Goal: Communication & Community: Share content

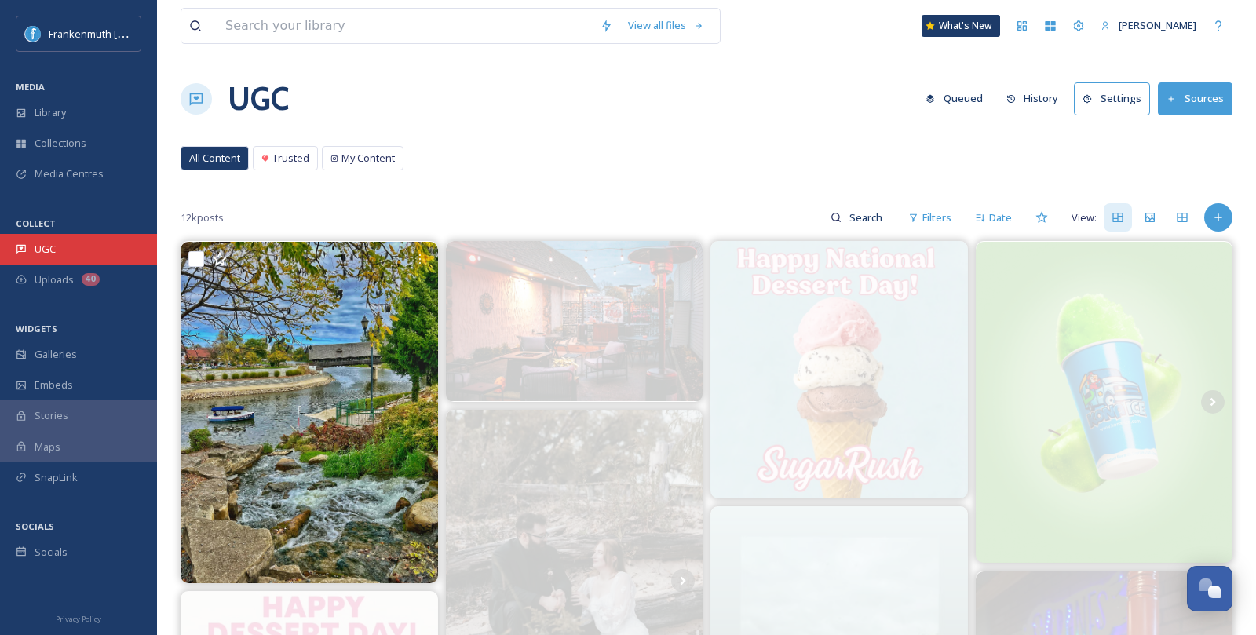
scroll to position [1131, 0]
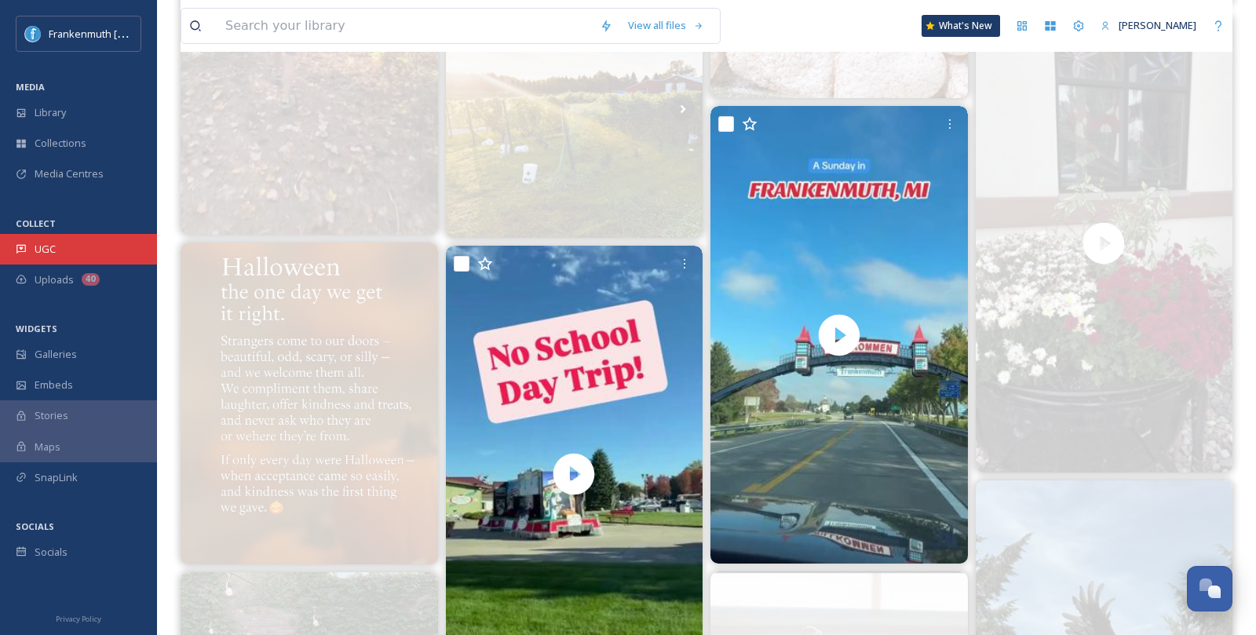
click at [138, 237] on div "UGC" at bounding box center [78, 249] width 157 height 31
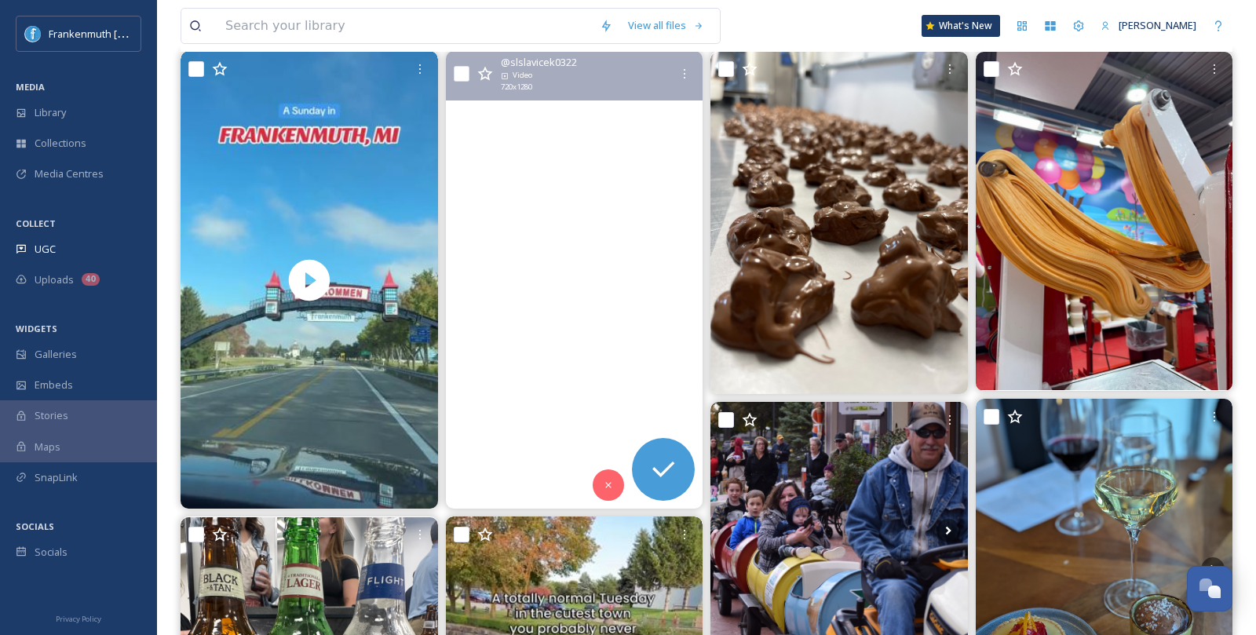
scroll to position [210, 0]
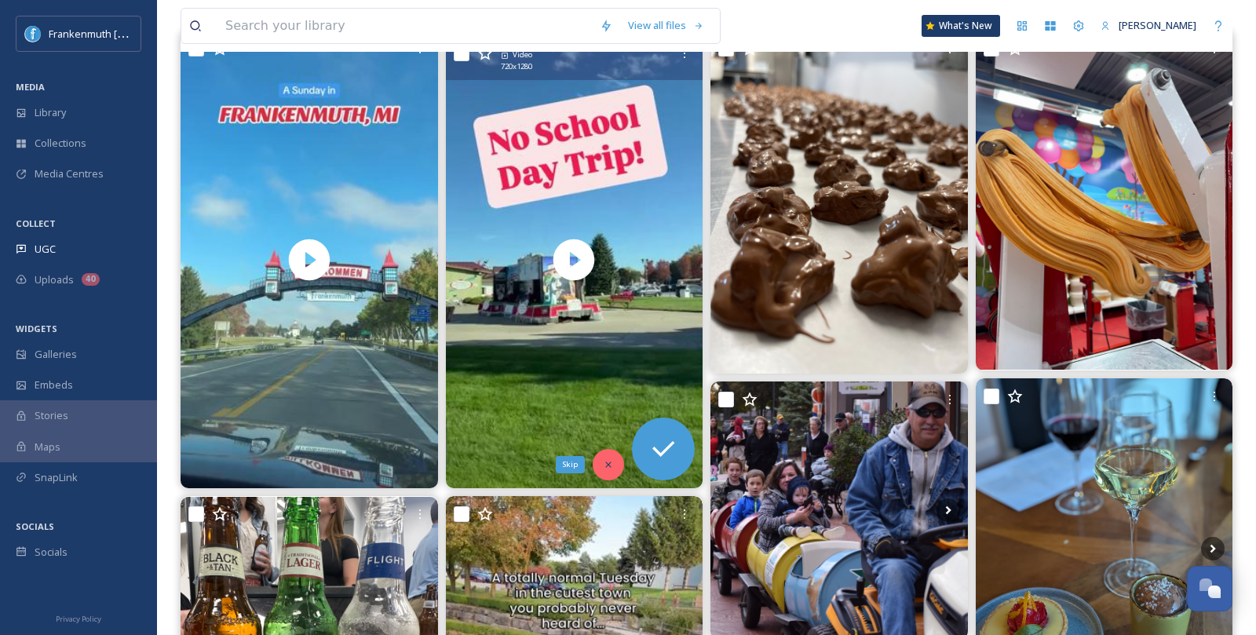
click at [614, 461] on div "Skip" at bounding box center [607, 464] width 31 height 31
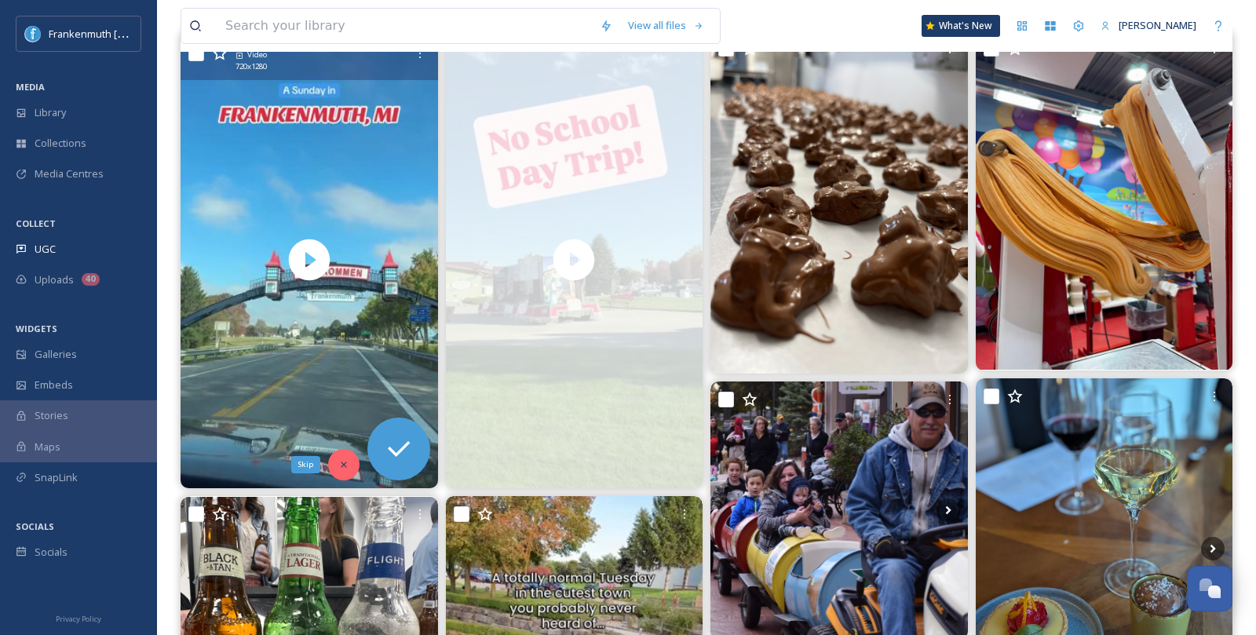
click at [336, 458] on div "Skip" at bounding box center [343, 464] width 31 height 31
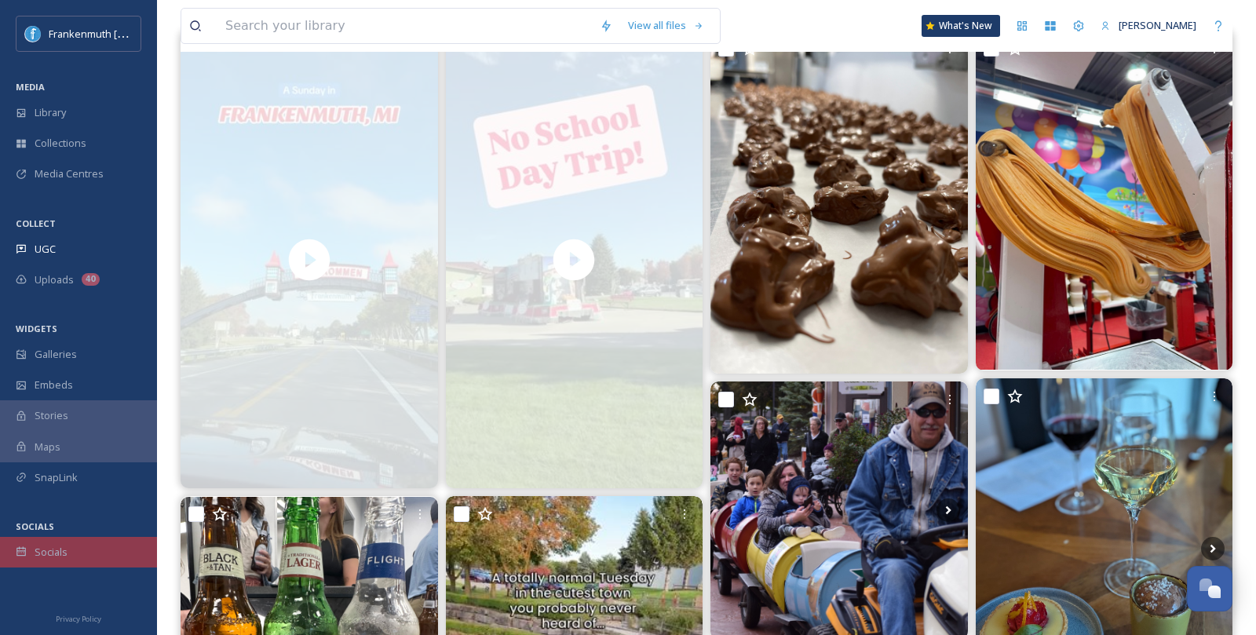
click at [91, 544] on div "Socials" at bounding box center [78, 552] width 157 height 31
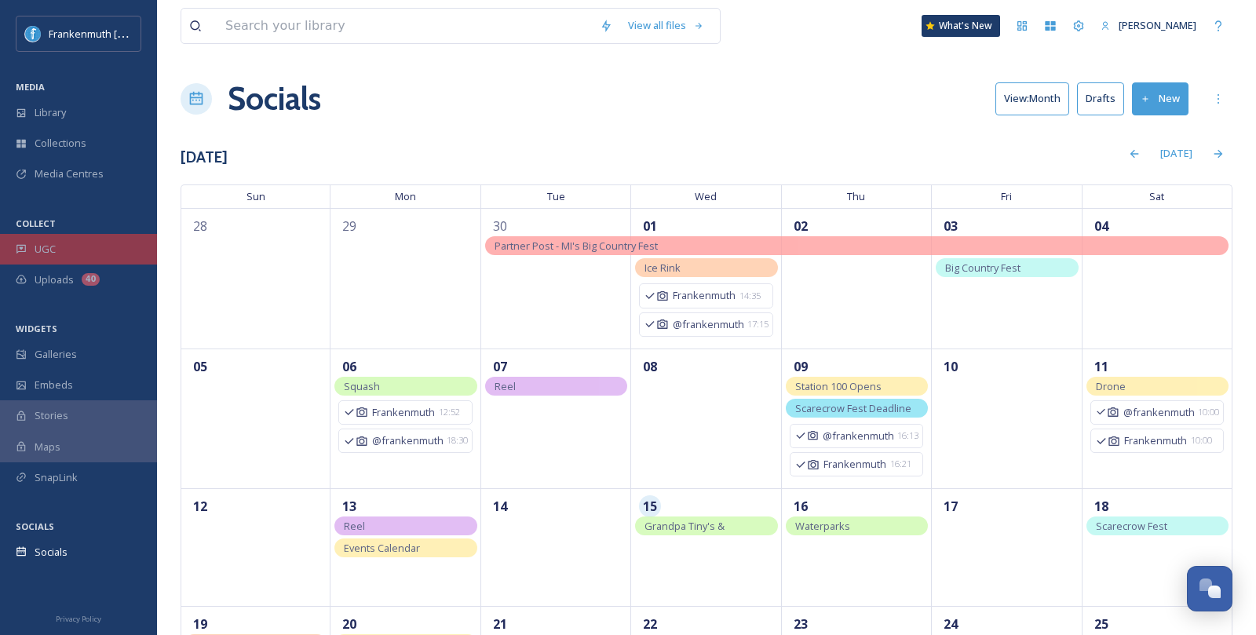
click at [97, 245] on div "UGC" at bounding box center [78, 249] width 157 height 31
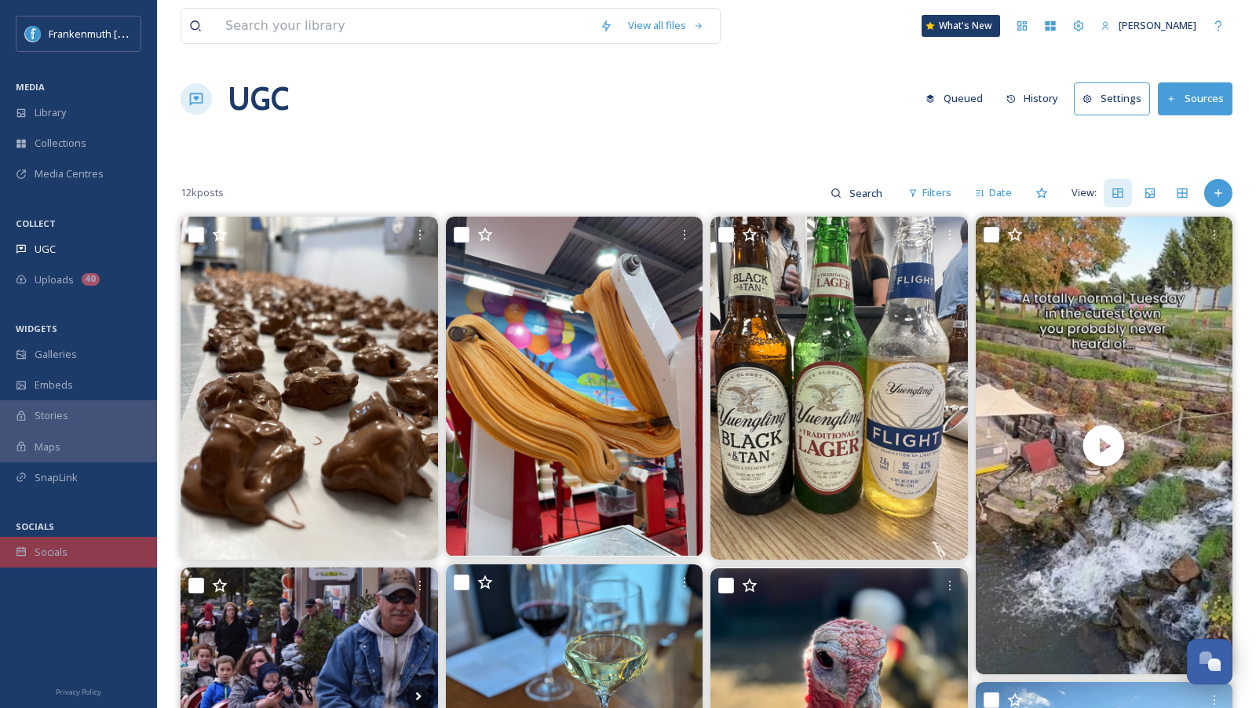
click at [81, 547] on div "Socials" at bounding box center [78, 552] width 157 height 31
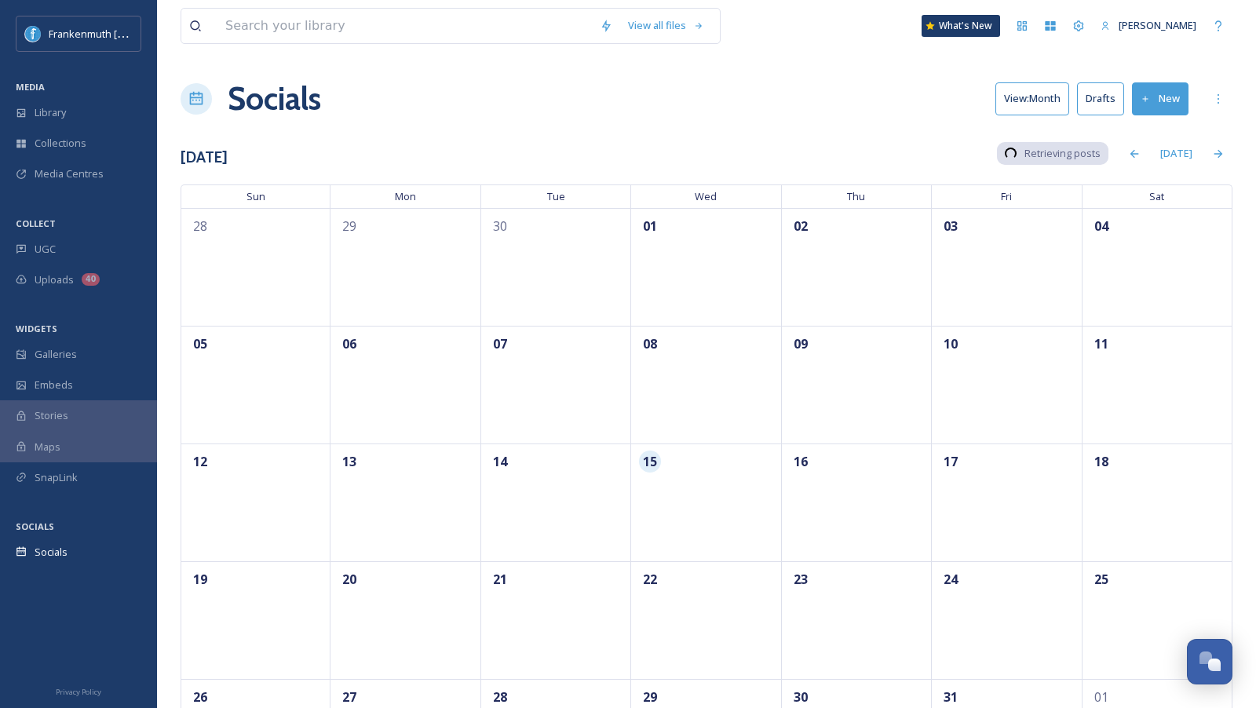
click at [81, 547] on div "Socials" at bounding box center [78, 552] width 157 height 31
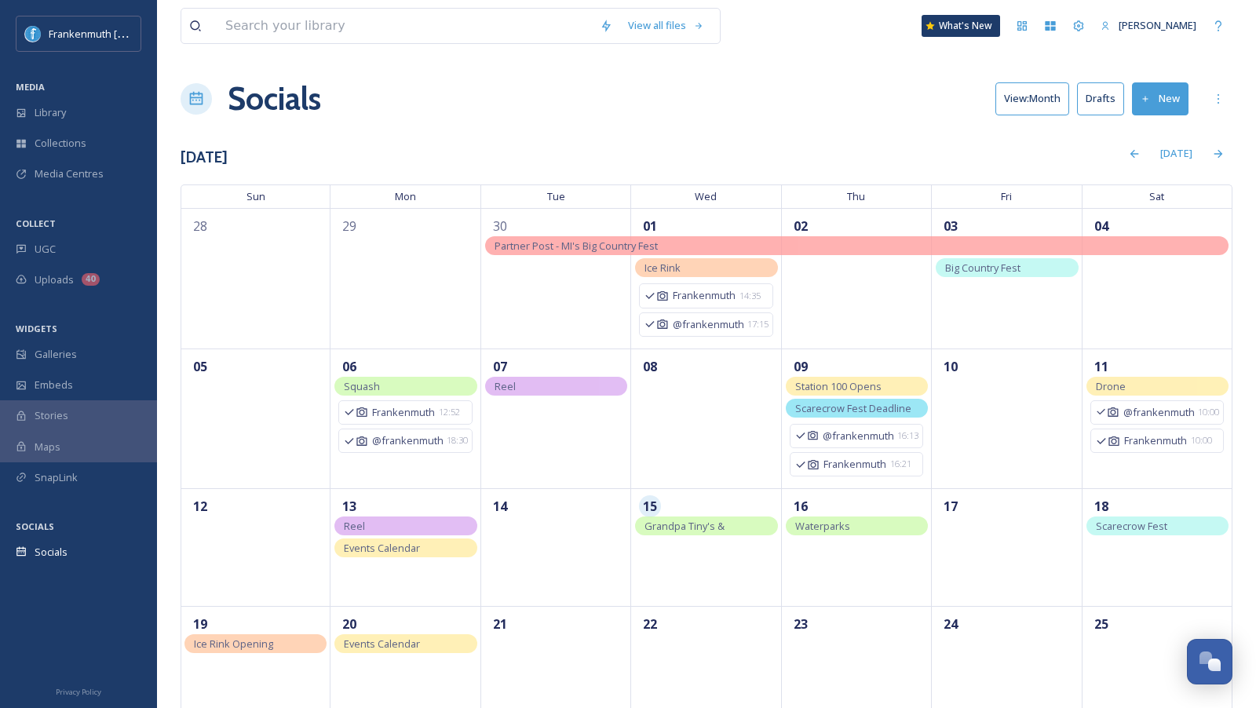
click at [1164, 99] on button "New" at bounding box center [1160, 98] width 57 height 32
click at [1165, 128] on span "Post" at bounding box center [1165, 135] width 21 height 15
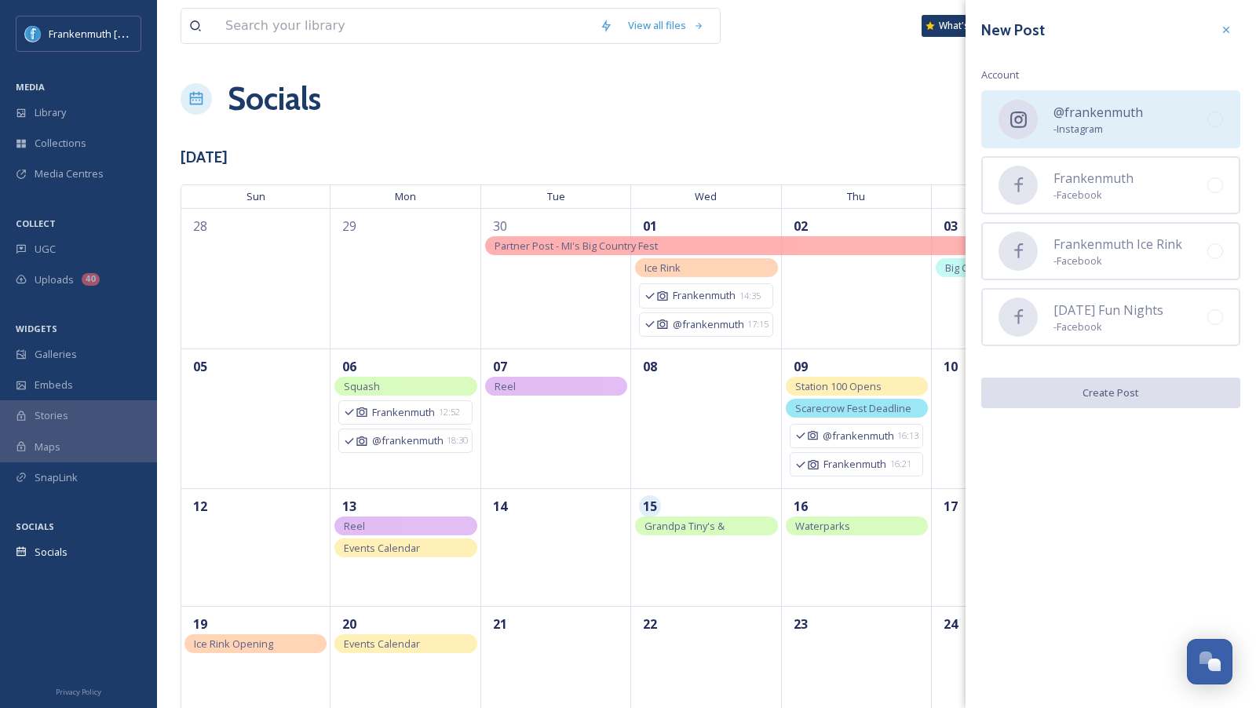
click at [1113, 136] on span "- Instagram" at bounding box center [1097, 129] width 89 height 15
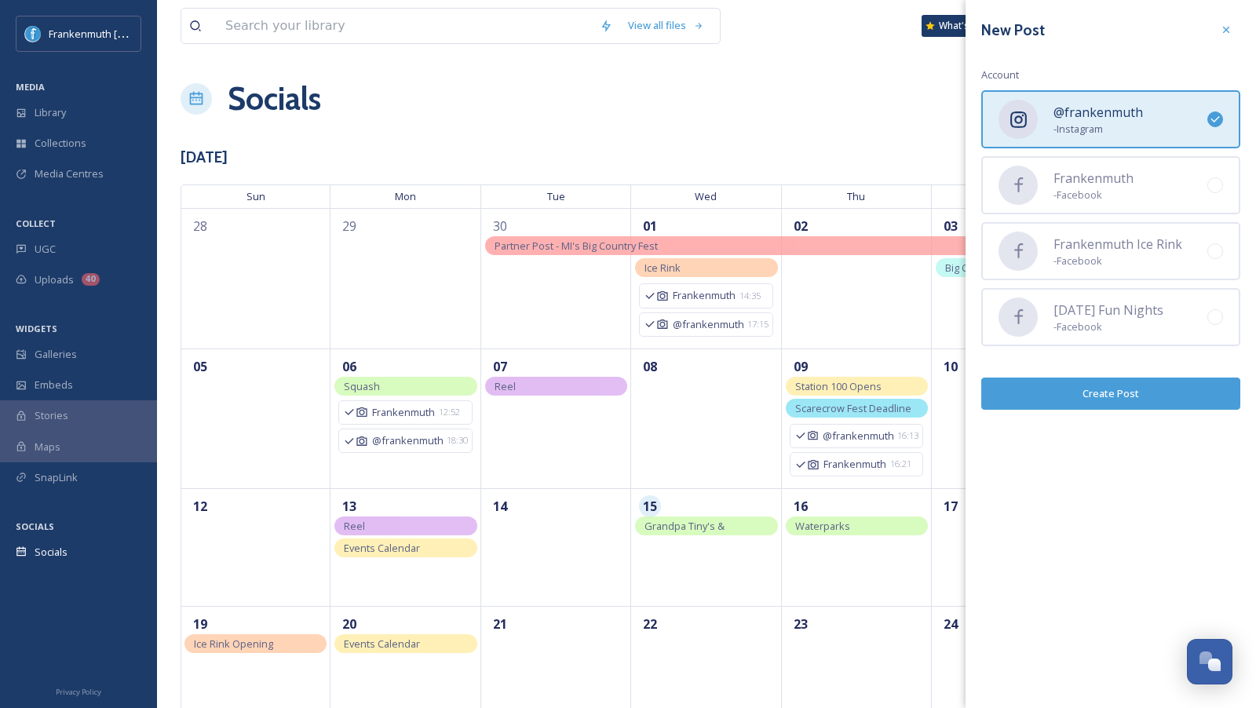
click at [1113, 386] on button "Create Post" at bounding box center [1110, 393] width 259 height 32
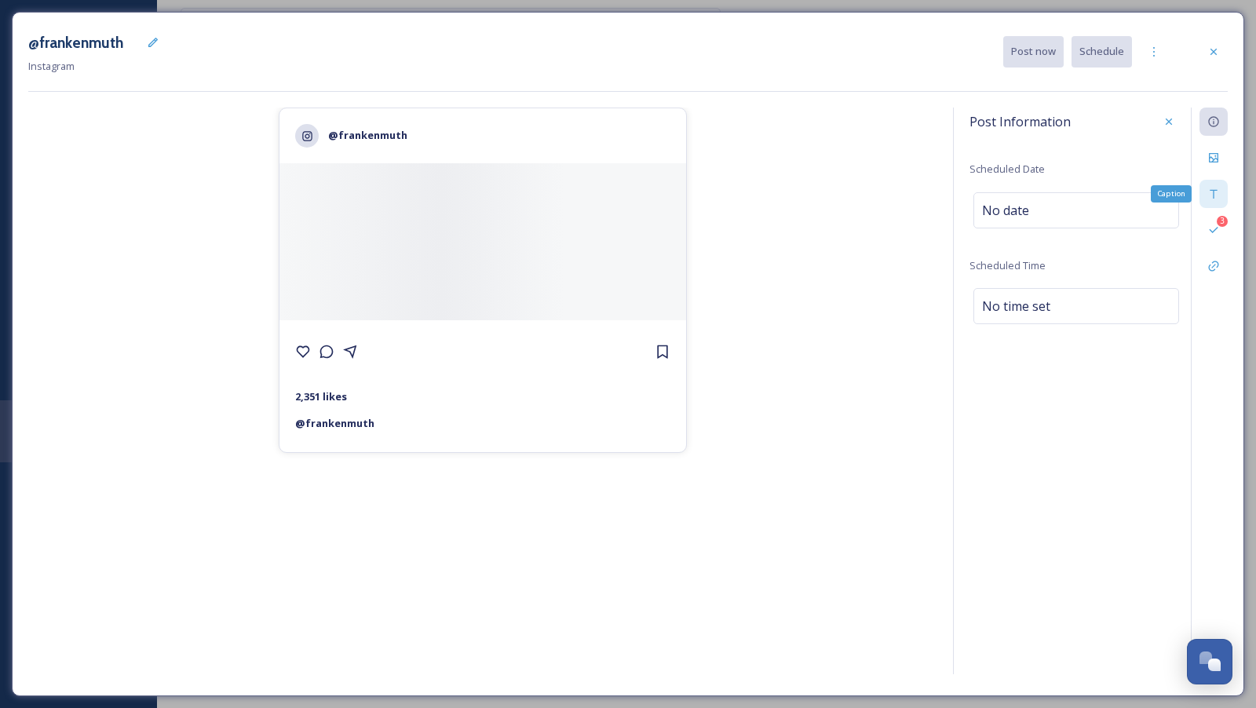
click at [1215, 191] on icon at bounding box center [1213, 194] width 13 height 13
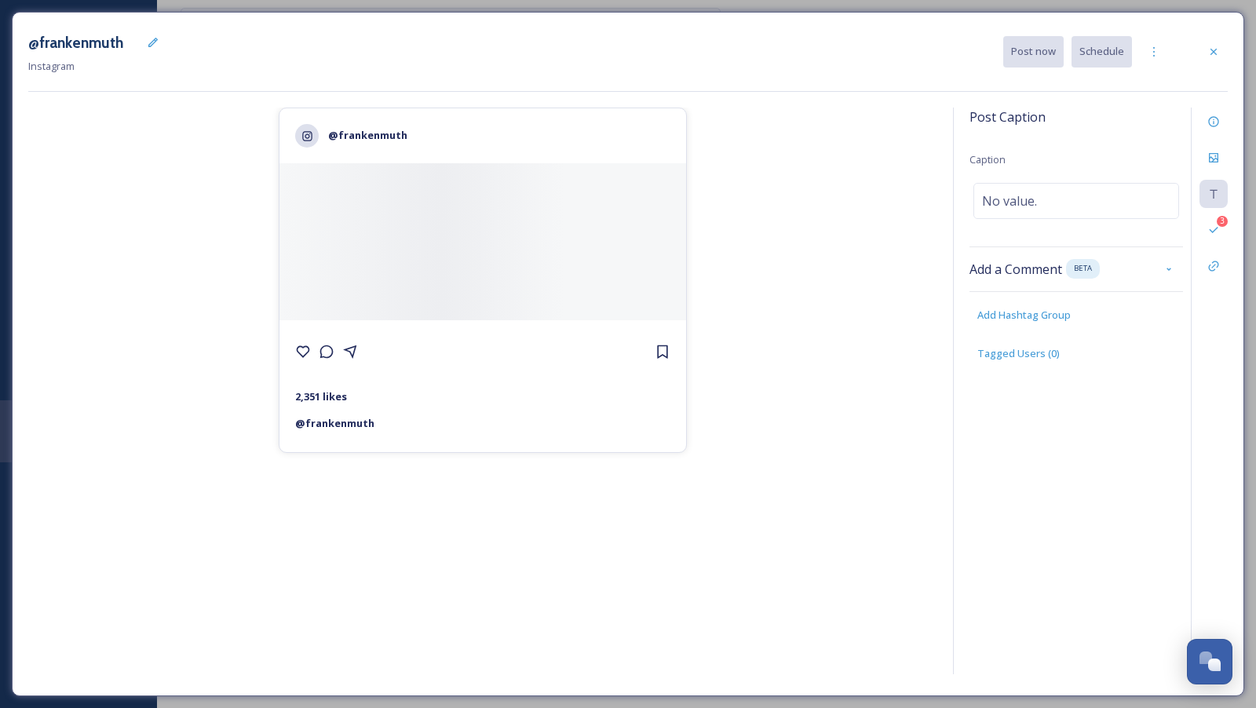
click at [1030, 218] on div "Post Caption Caption No value. Add a Comment BETA Add Hashtag Group Tagged User…" at bounding box center [1075, 250] width 213 height 285
click at [1030, 212] on div "No value." at bounding box center [1076, 201] width 206 height 36
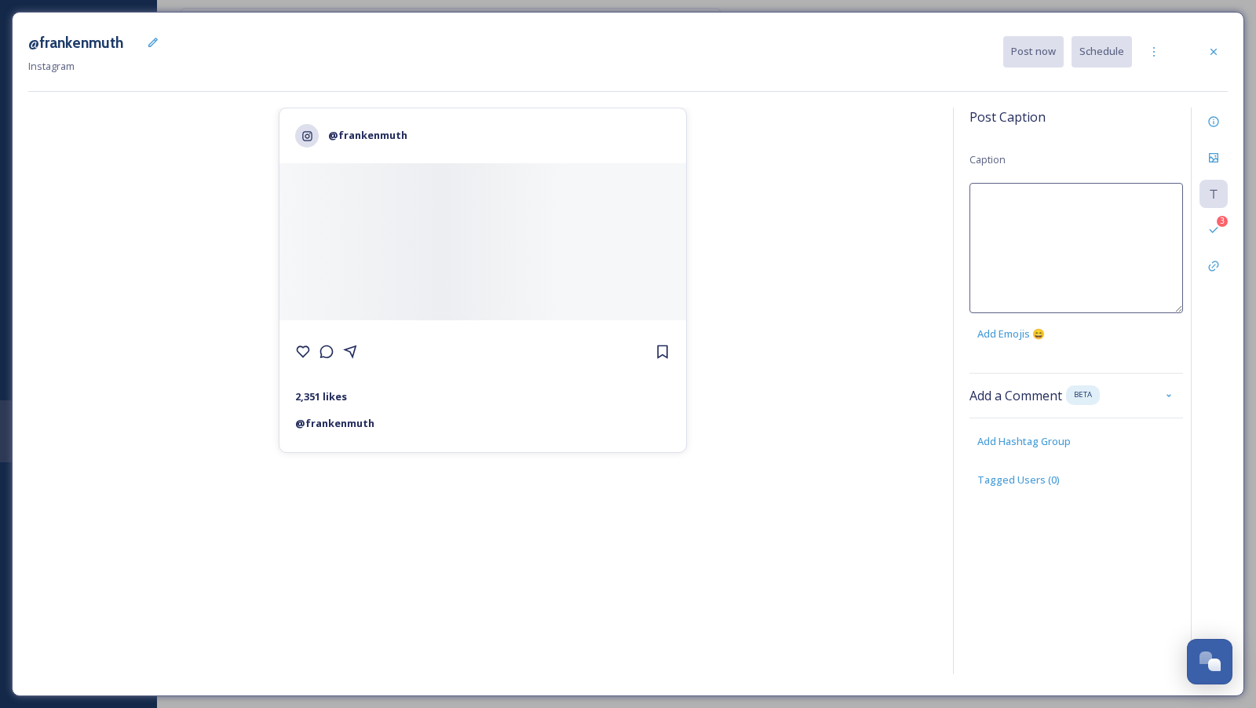
click at [1030, 212] on textarea at bounding box center [1075, 248] width 213 height 130
paste textarea
click at [991, 232] on textarea at bounding box center [1075, 248] width 213 height 130
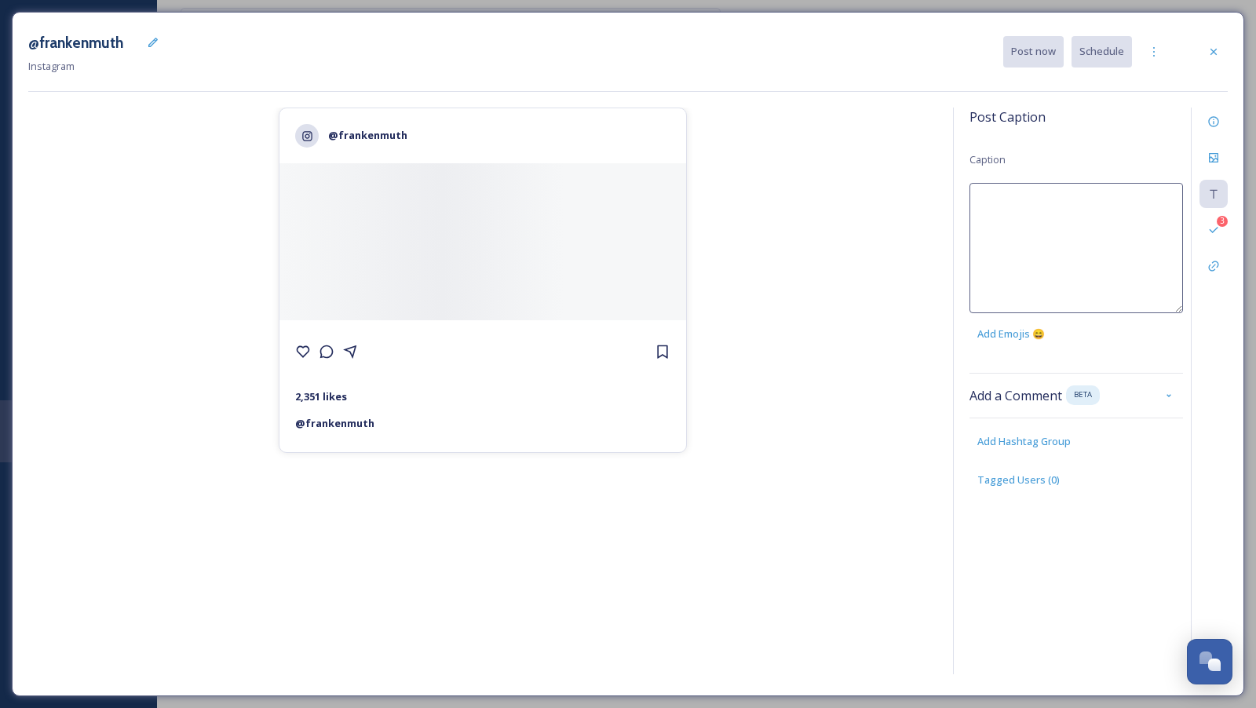
click at [991, 232] on textarea at bounding box center [1075, 248] width 213 height 130
paste textarea
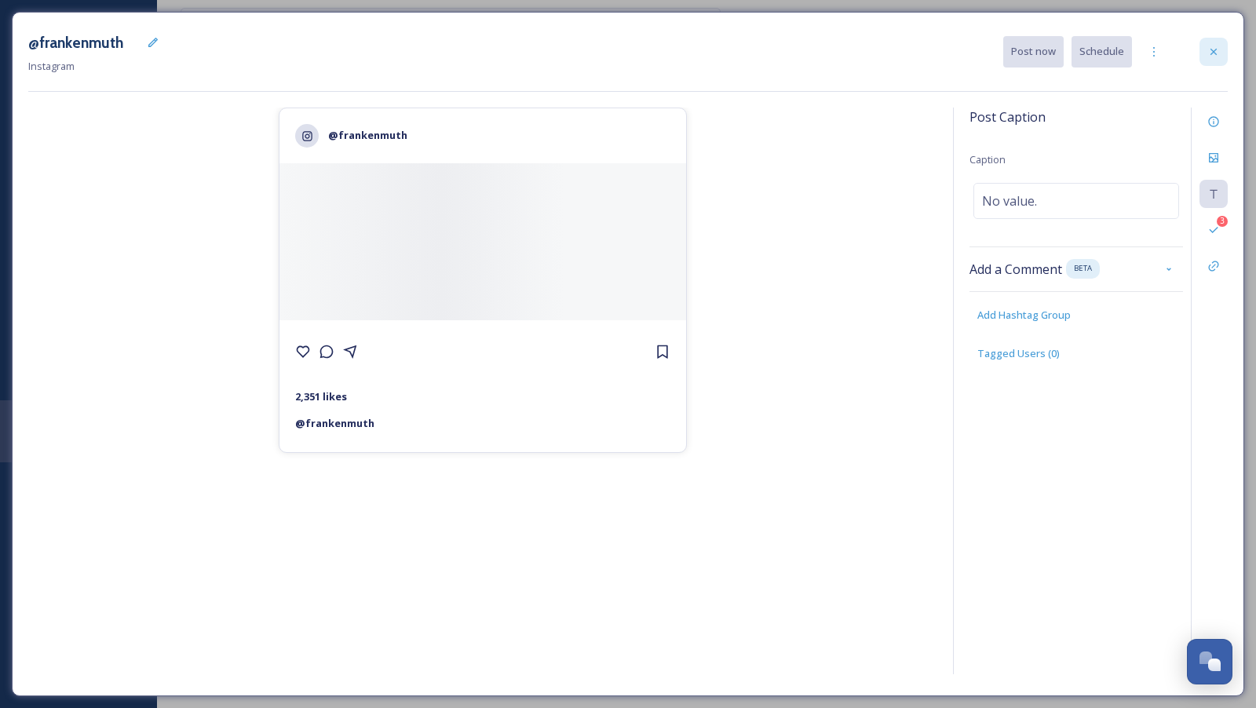
click at [1213, 53] on icon at bounding box center [1213, 52] width 13 height 13
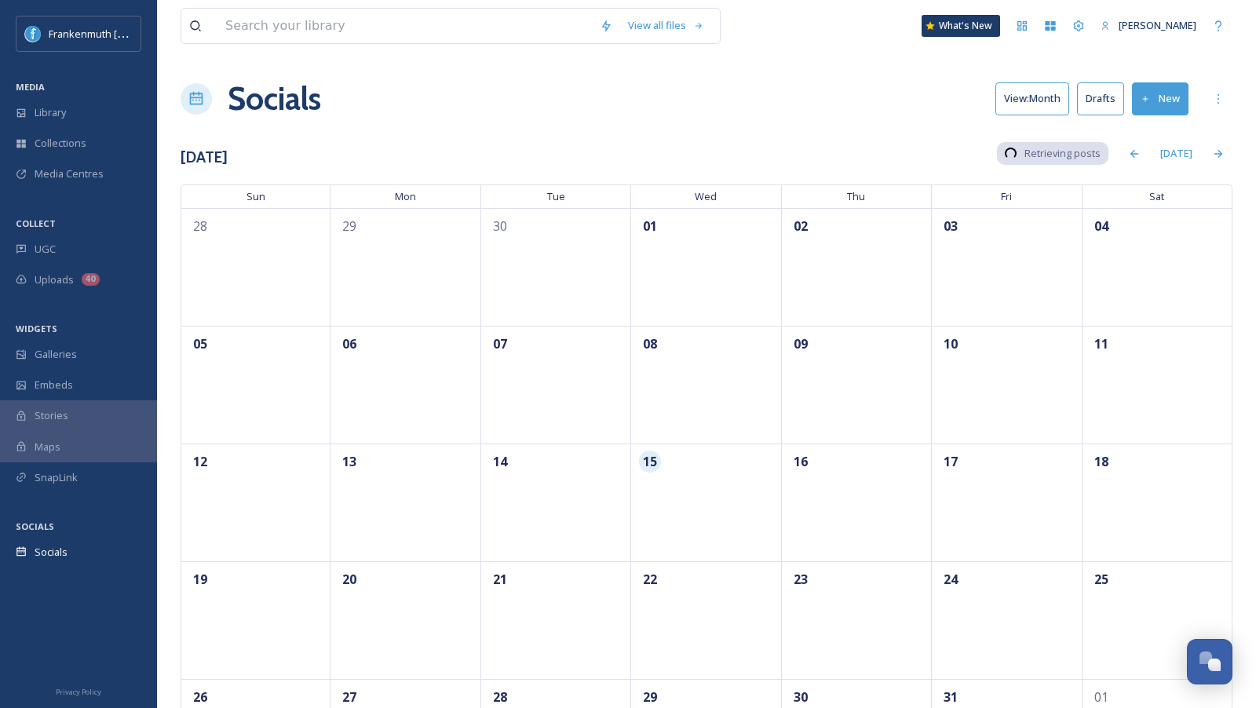
click at [1169, 93] on button "New" at bounding box center [1160, 98] width 57 height 32
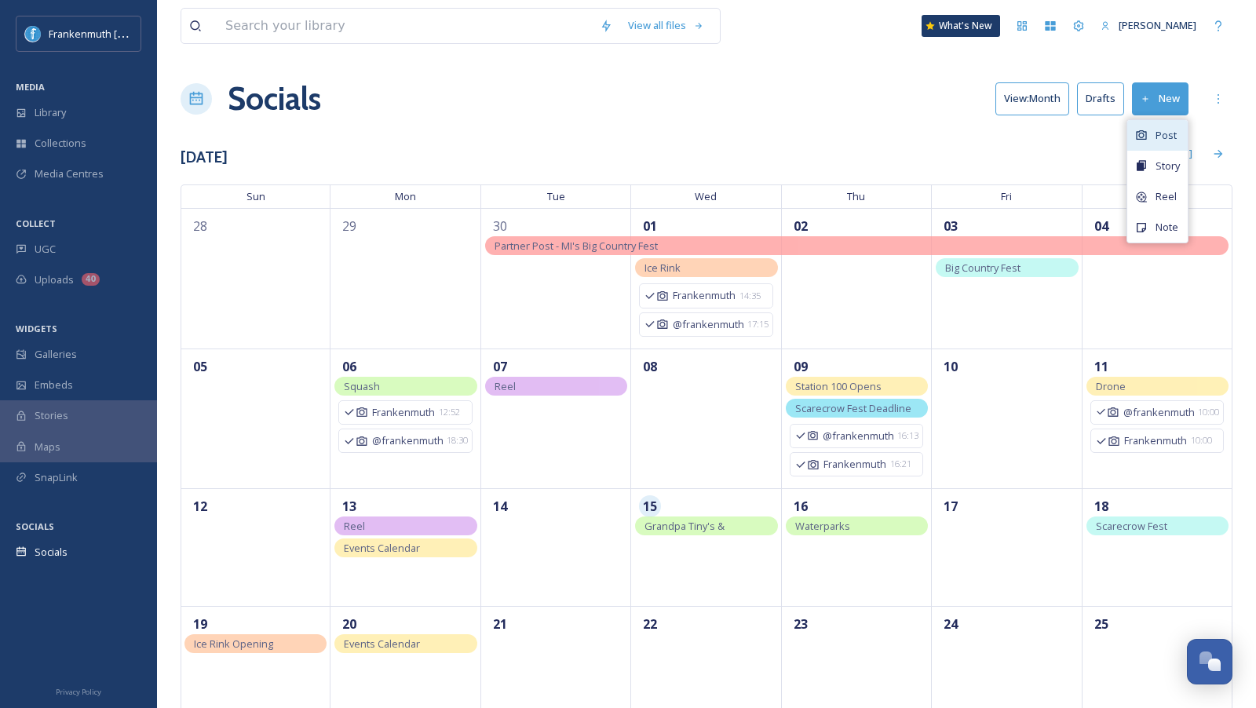
click at [1173, 128] on span "Post" at bounding box center [1165, 135] width 21 height 15
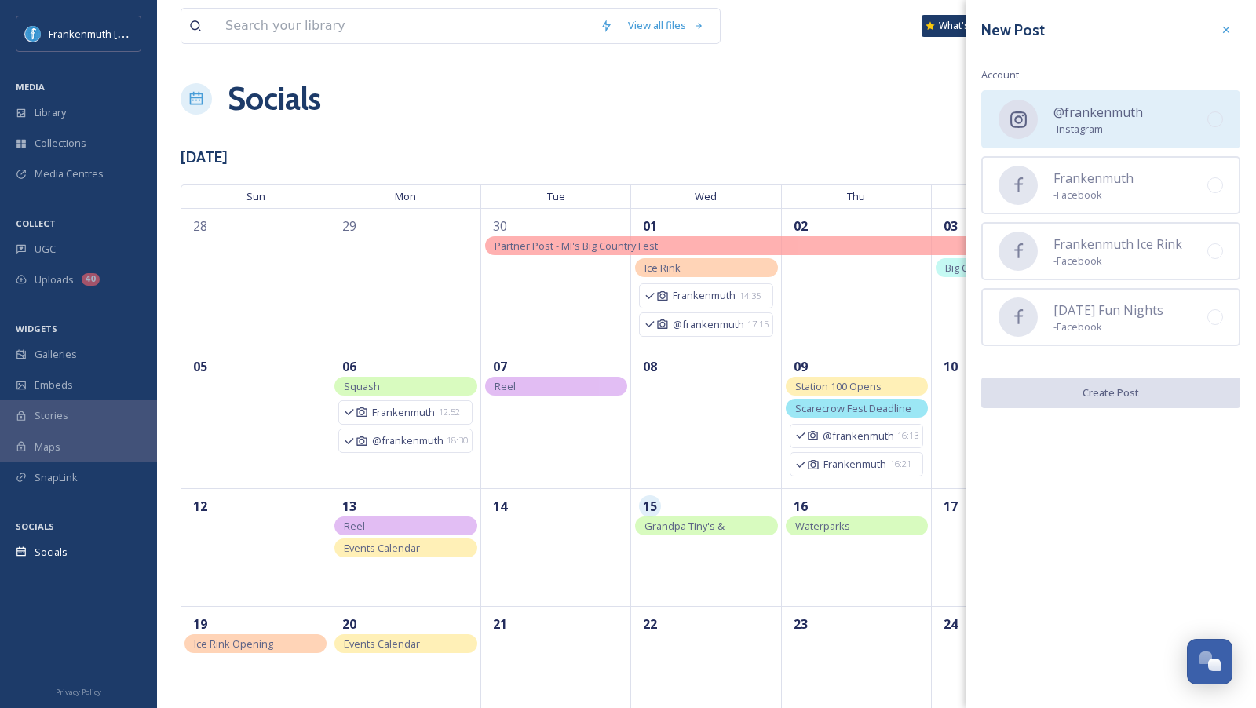
click at [1161, 112] on div "@frankenmuth - Instagram" at bounding box center [1110, 119] width 259 height 58
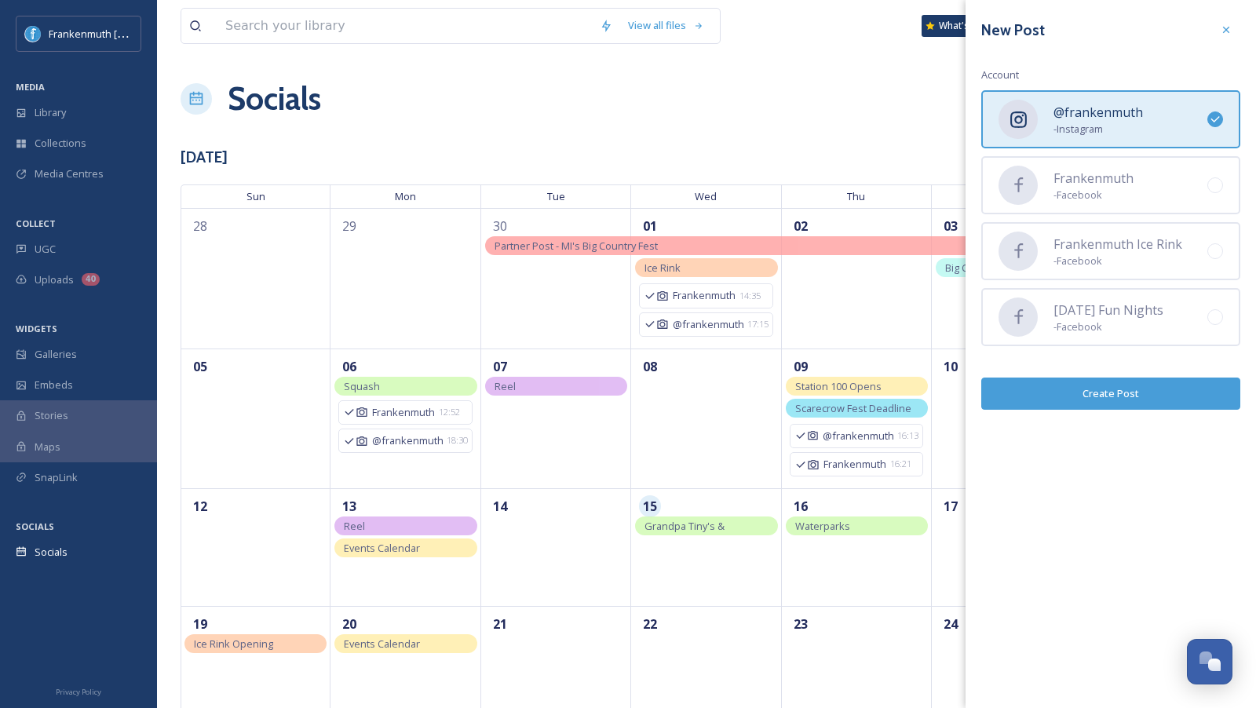
click at [1149, 384] on button "Create Post" at bounding box center [1110, 393] width 259 height 32
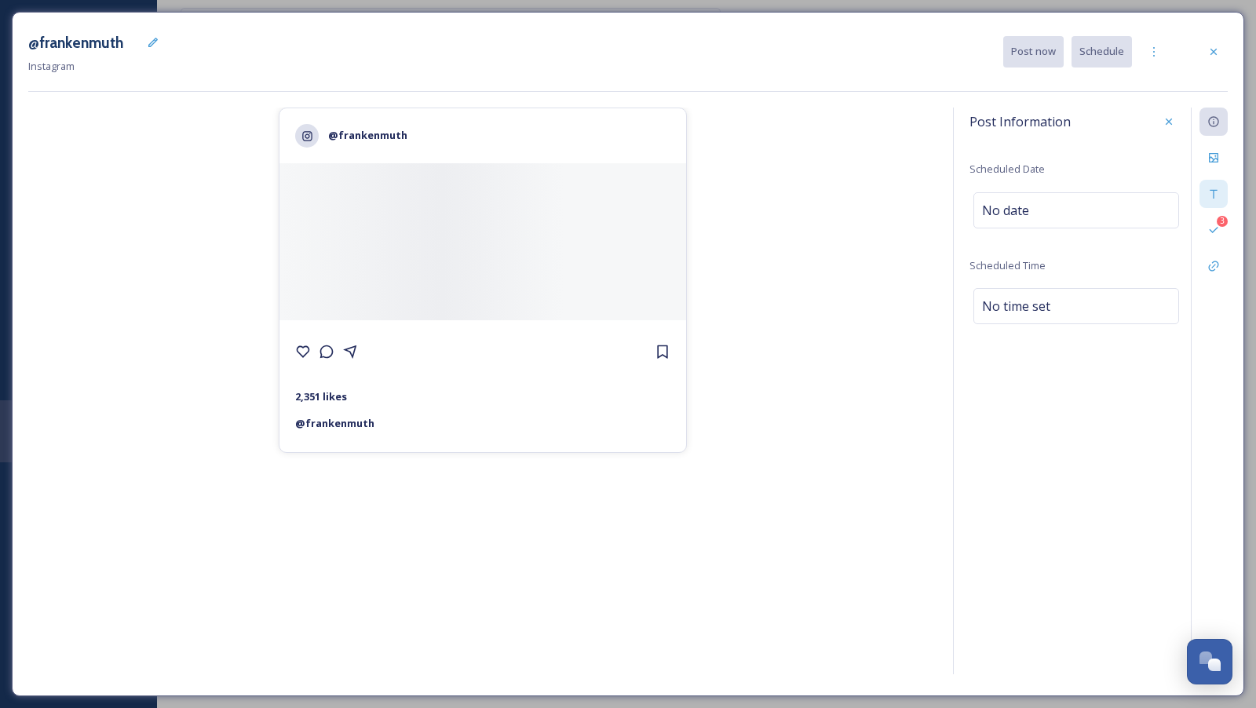
click at [1221, 193] on div at bounding box center [1213, 194] width 28 height 28
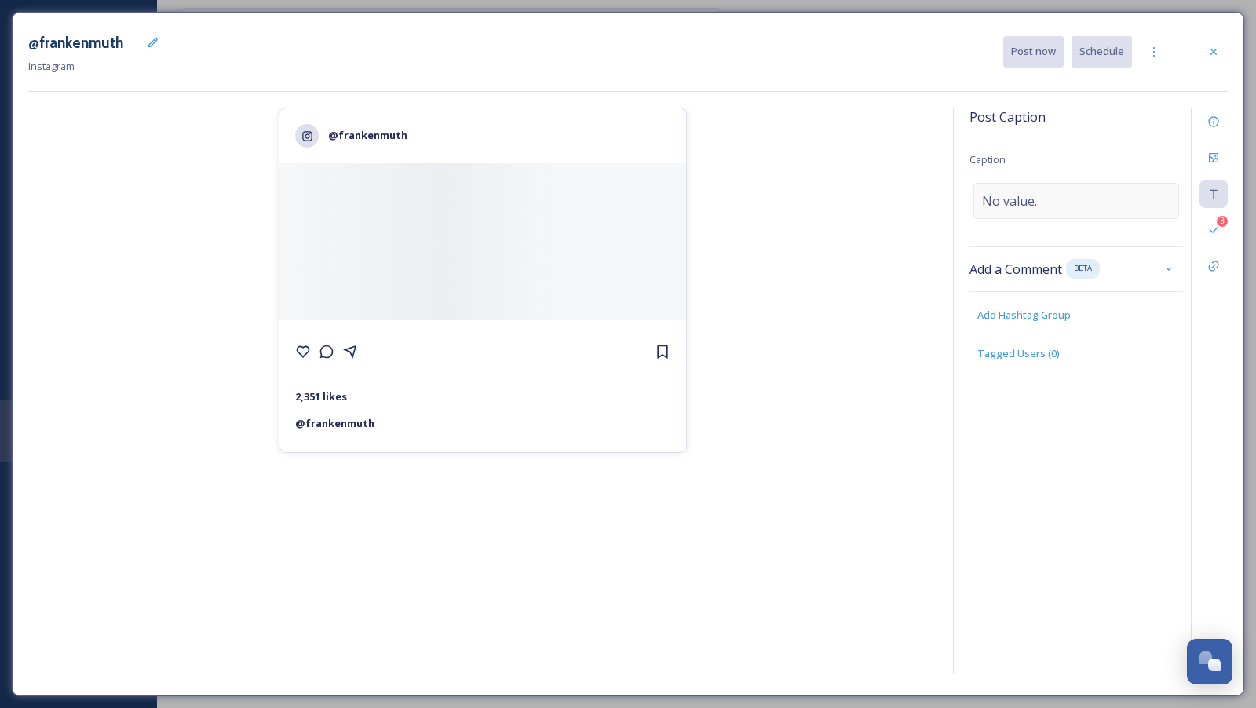
click at [1074, 215] on div "No value." at bounding box center [1076, 201] width 206 height 36
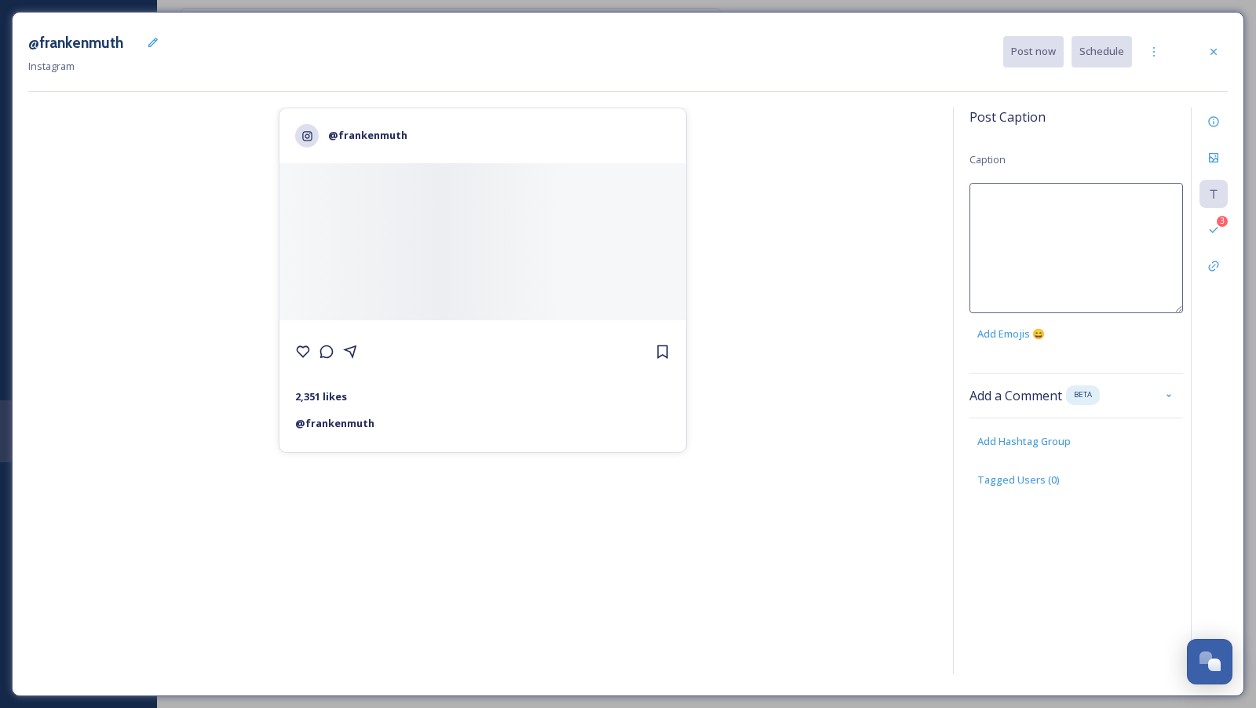
click at [1074, 215] on textarea at bounding box center [1075, 248] width 213 height 130
paste textarea "Enjoy farm-tastic adventures 🚜 and make the most of the fall fun all season lon…"
type textarea "Enjoy farm-tastic adventures 🚜 and make the most of the fall fun all season lon…"
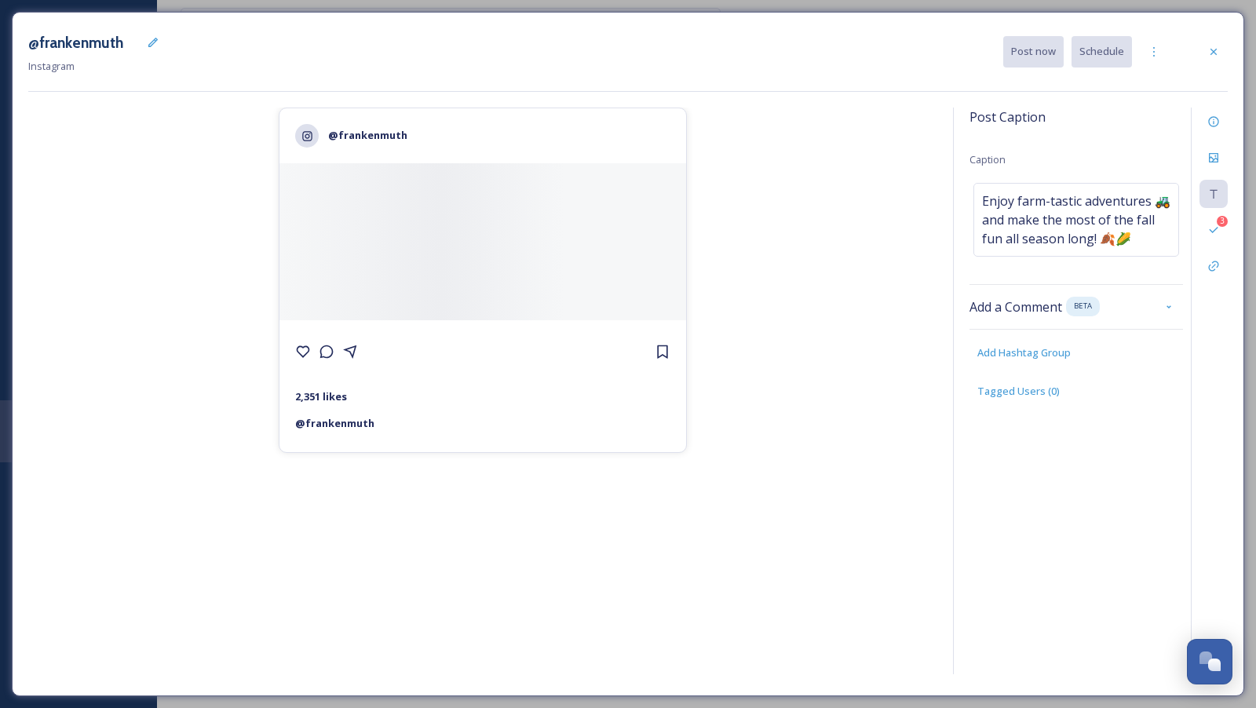
click at [815, 176] on div "@frankenmuth 2,351 likes @ [PERSON_NAME]" at bounding box center [482, 394] width 909 height 572
click at [1159, 49] on icon at bounding box center [1153, 52] width 13 height 13
click at [1128, 86] on span "Duplicate Post" at bounding box center [1125, 85] width 67 height 15
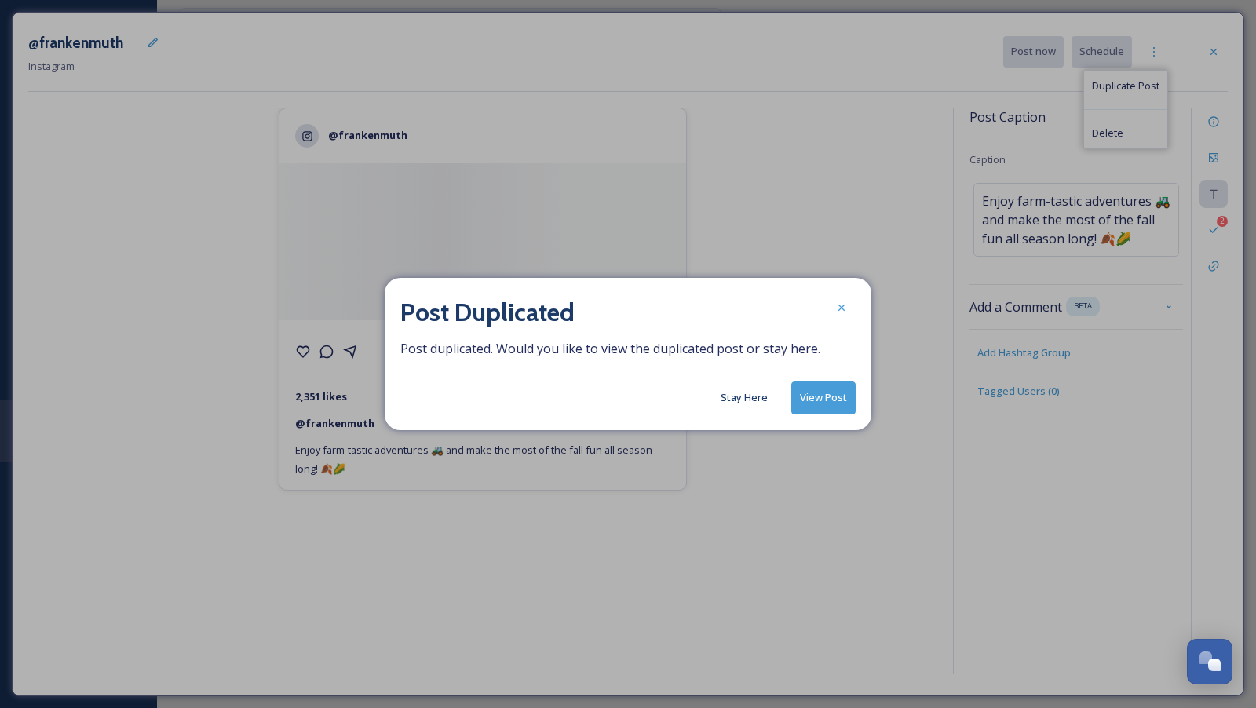
click at [840, 408] on button "View Post" at bounding box center [823, 397] width 64 height 32
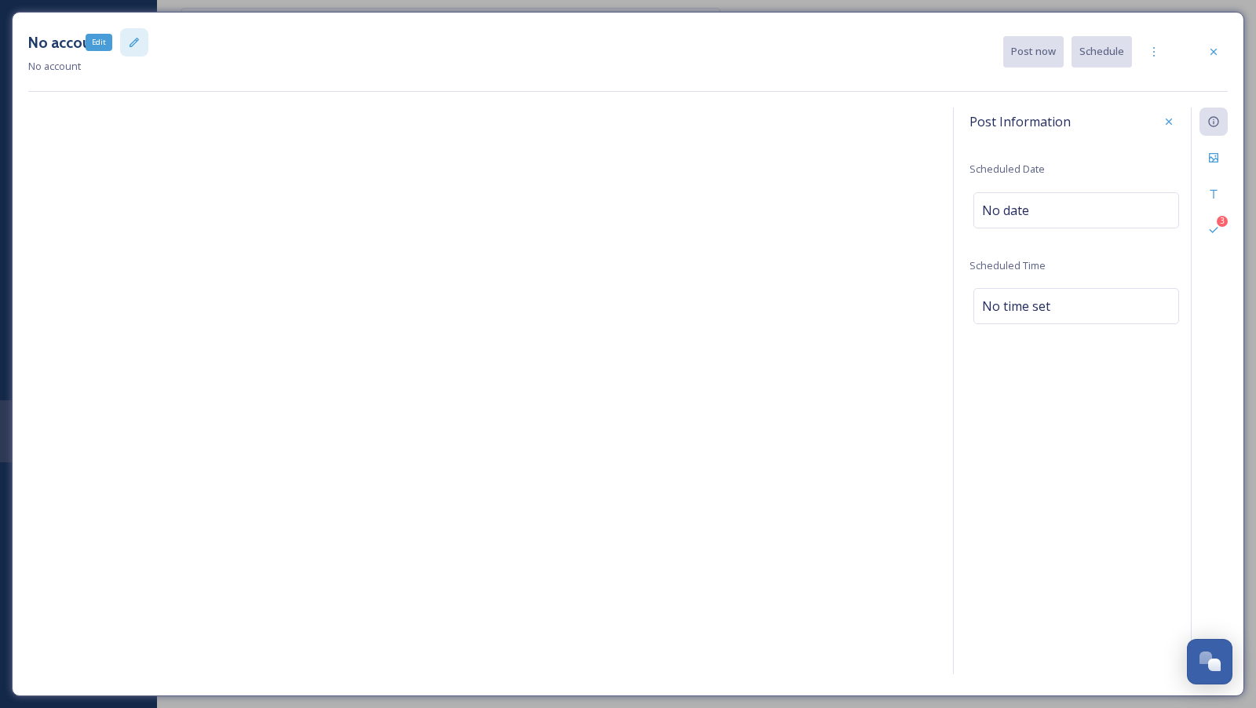
click at [128, 47] on icon at bounding box center [134, 42] width 13 height 13
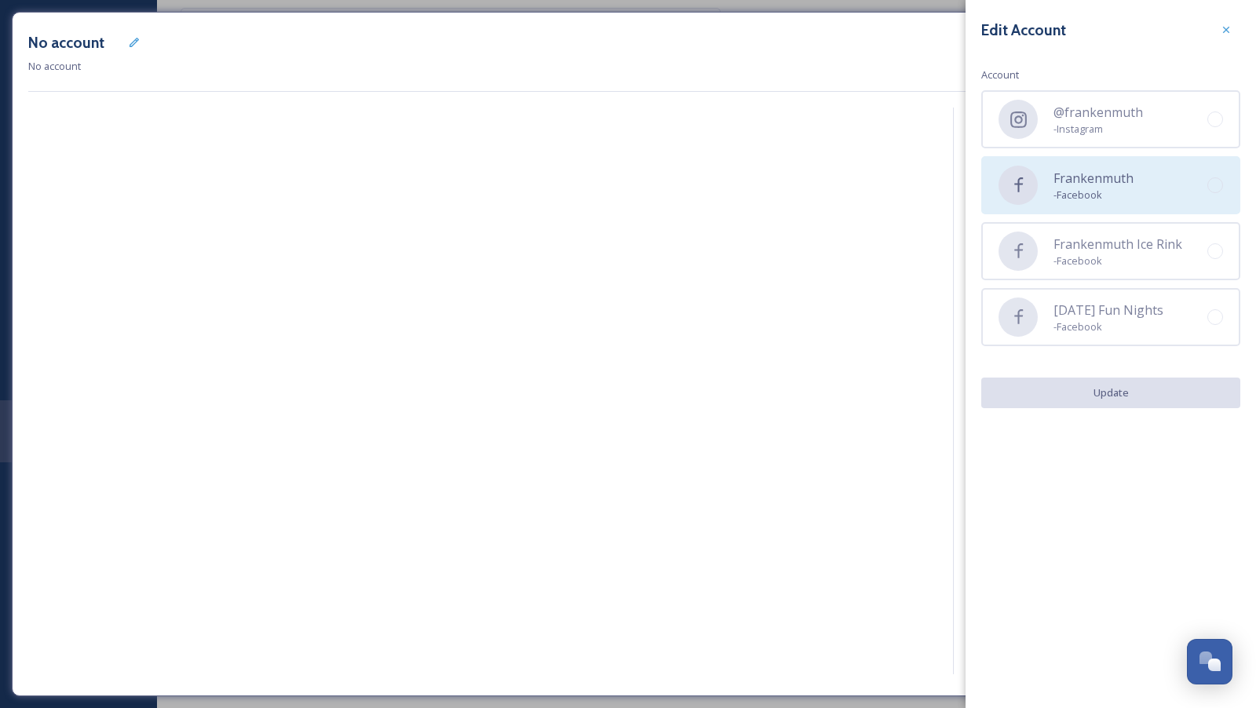
click at [1086, 191] on span "- Facebook" at bounding box center [1093, 195] width 80 height 15
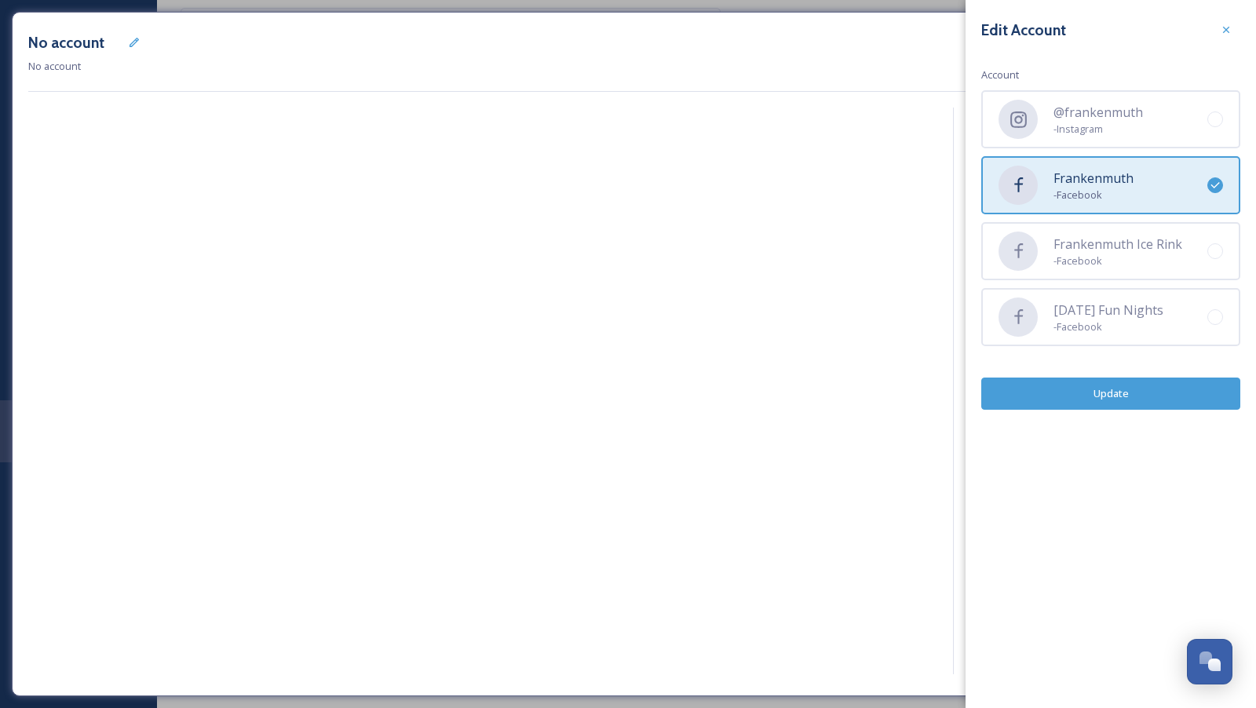
click at [1129, 397] on button "Update" at bounding box center [1110, 393] width 259 height 32
